Goal: Information Seeking & Learning: Find specific fact

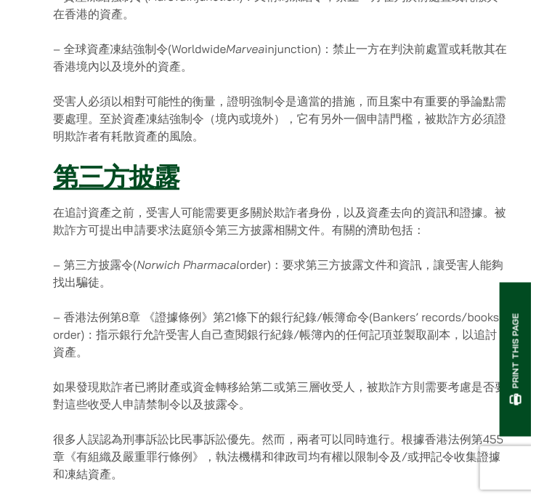
scroll to position [829, 0]
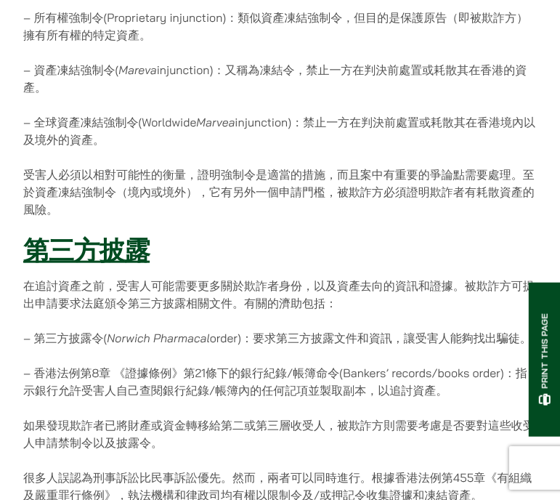
click at [395, 150] on div "[DATE] 儘管全球經濟在新冠病毒期間處於停滯狀態，騙徒和[PERSON_NAME]氏騙局騙子的數量正在上升。當面對高額的詐騙案，以及當騙徒可能正在轉移當中…" at bounding box center [279, 245] width 513 height 1691
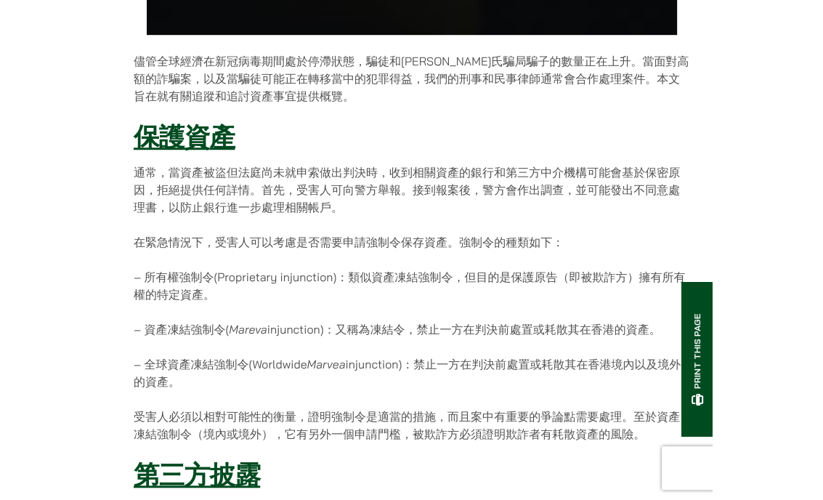
scroll to position [508, 0]
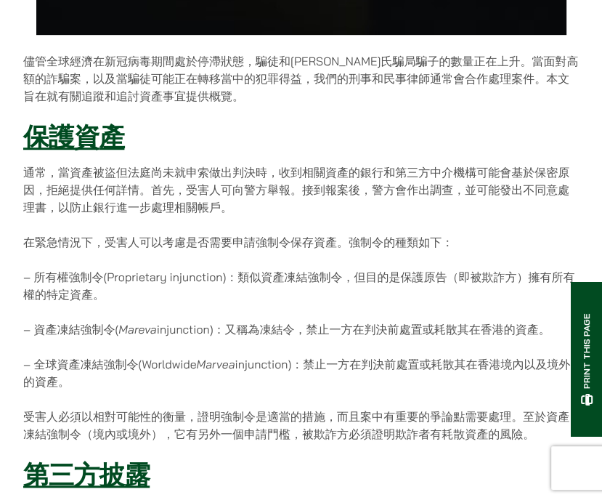
click at [113, 290] on p "– 所有權強制令(Proprietary injunction)：類似資產凍結強制令，但目的是保護原告（即被欺詐方）擁有所有權的特定資產。" at bounding box center [301, 285] width 556 height 35
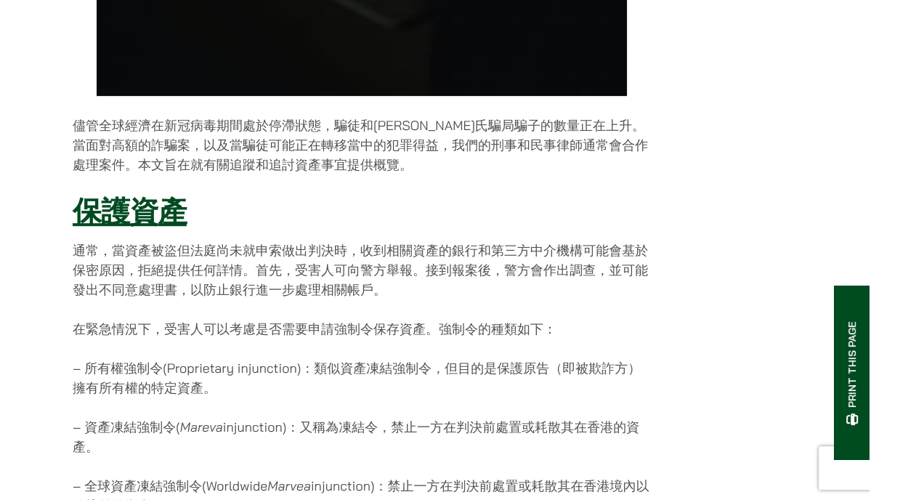
scroll to position [520, 0]
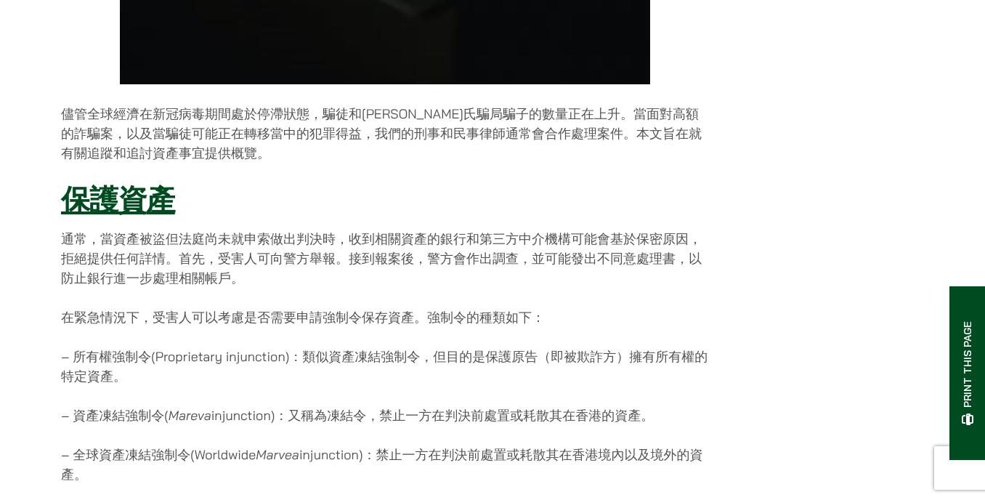
drag, startPoint x: 404, startPoint y: 327, endPoint x: 20, endPoint y: 223, distance: 398.1
drag, startPoint x: 116, startPoint y: 227, endPoint x: 1, endPoint y: 195, distance: 119.8
drag, startPoint x: 82, startPoint y: 204, endPoint x: 9, endPoint y: 195, distance: 73.1
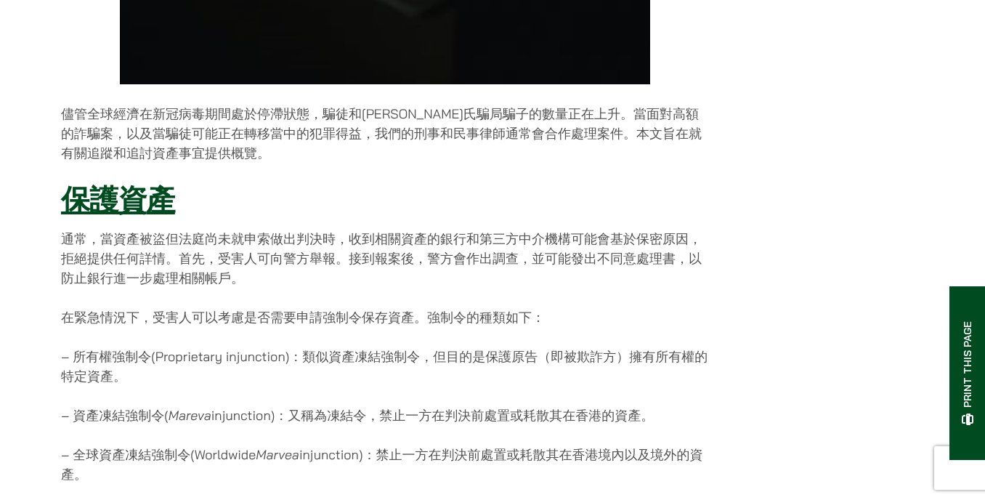
drag, startPoint x: 116, startPoint y: 199, endPoint x: -7, endPoint y: 195, distance: 123.5
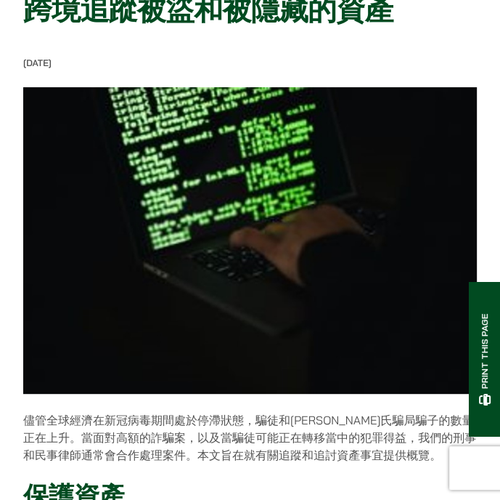
scroll to position [0, 0]
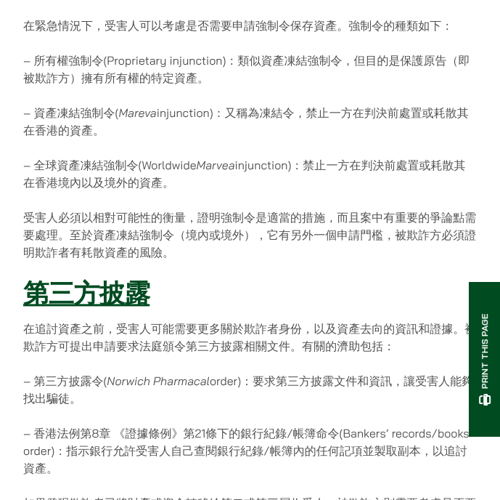
scroll to position [674, 0]
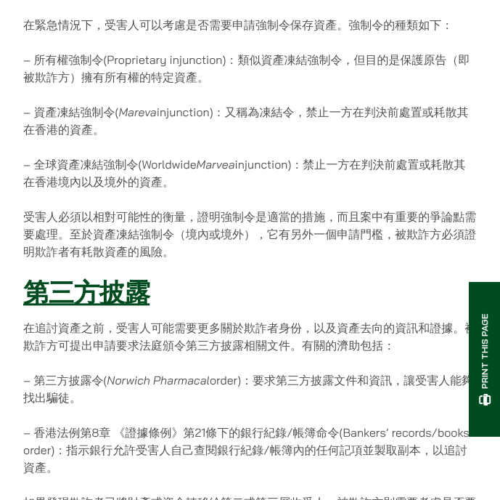
drag, startPoint x: 34, startPoint y: 160, endPoint x: 195, endPoint y: 181, distance: 161.8
click at [195, 181] on p "– 全球資產凍結強制令(Worldwide Marvea injunction)：禁止一方在判決前處置或耗散其在香港境內以及境外的資產。" at bounding box center [250, 172] width 454 height 35
click at [211, 177] on p "– 全球資產凍結強制令(Worldwide Marvea injunction)：禁止一方在判決前處置或耗散其在香港境內以及境外的資產。" at bounding box center [250, 172] width 454 height 35
drag, startPoint x: 36, startPoint y: 162, endPoint x: 199, endPoint y: 176, distance: 163.3
click at [199, 176] on p "– 全球資產凍結強制令(Worldwide Marvea injunction)：禁止一方在判決前處置或耗散其在香港境內以及境外的資產。" at bounding box center [250, 172] width 454 height 35
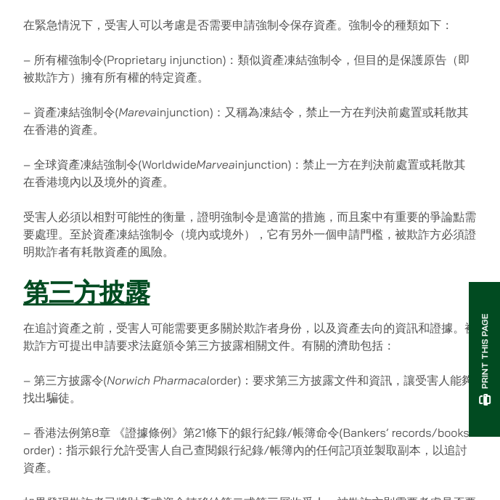
copy p "全球資產凍結強制令(Worldwide Marvea injunction)：禁止一方在判決前處置或耗散其在香港境內以及境外的資產。"
click at [178, 259] on div "[DATE] 儘管全球經濟在新冠病毒期間處於停滯狀態，騙徒和[PERSON_NAME]氏騙局騙子的數量正在上升。當面對高額的詐騙案，以及當騙徒可能正在轉移當中…" at bounding box center [250, 334] width 454 height 1704
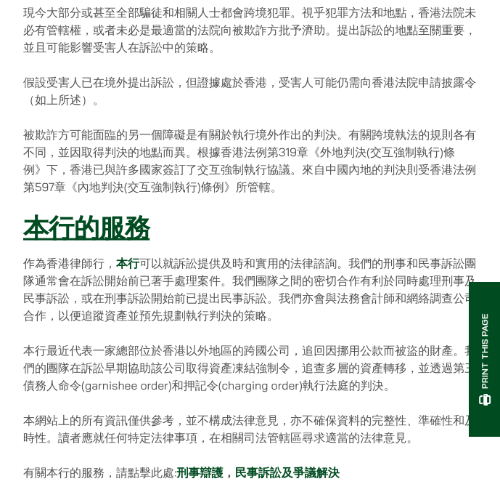
scroll to position [1377, 0]
